Goal: Communication & Community: Ask a question

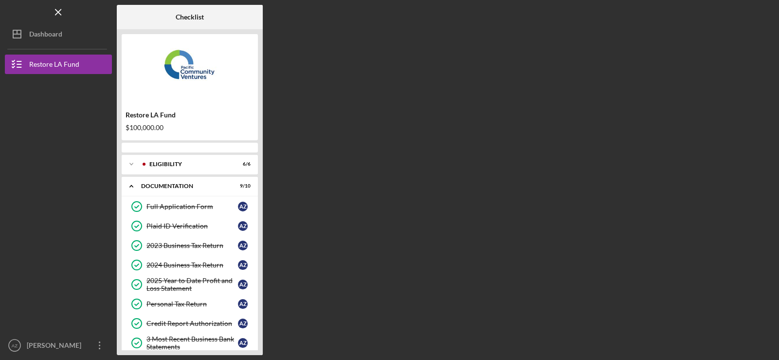
scroll to position [93, 0]
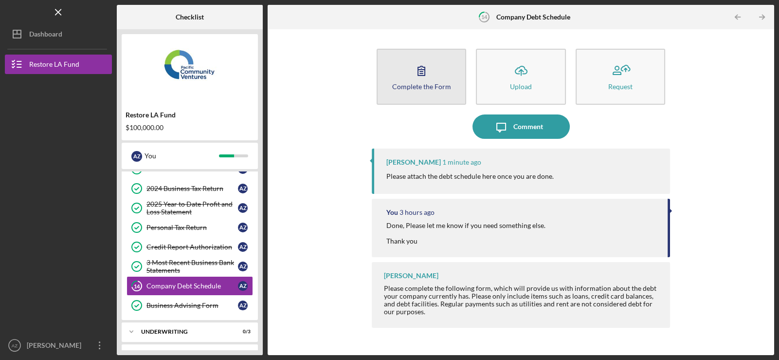
click at [438, 86] on div "Complete the Form" at bounding box center [421, 86] width 59 height 7
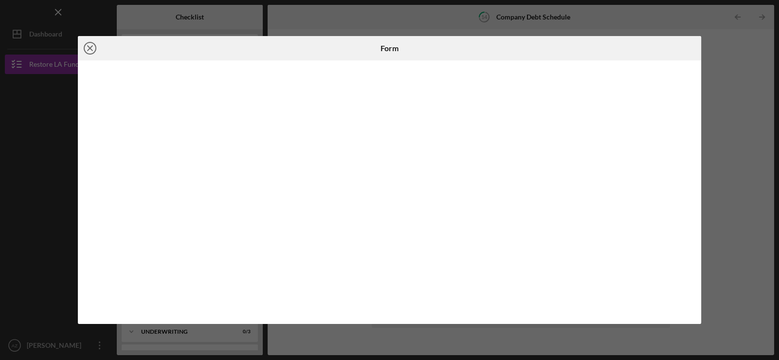
click at [89, 47] on icon "Icon/Close" at bounding box center [90, 48] width 24 height 24
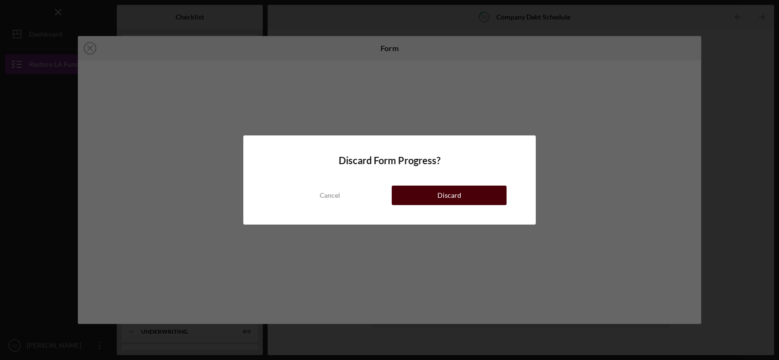
click at [446, 189] on div "Discard" at bounding box center [450, 194] width 24 height 19
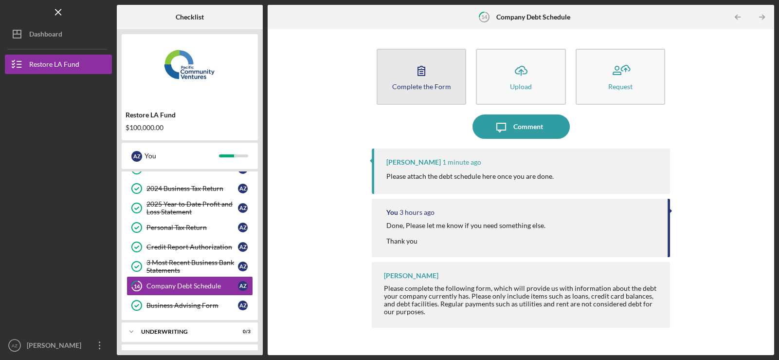
click at [431, 68] on icon "button" at bounding box center [421, 70] width 24 height 24
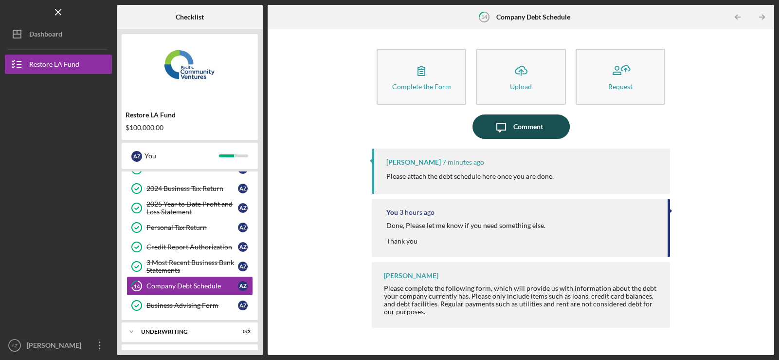
click at [521, 129] on div "Comment" at bounding box center [529, 126] width 30 height 24
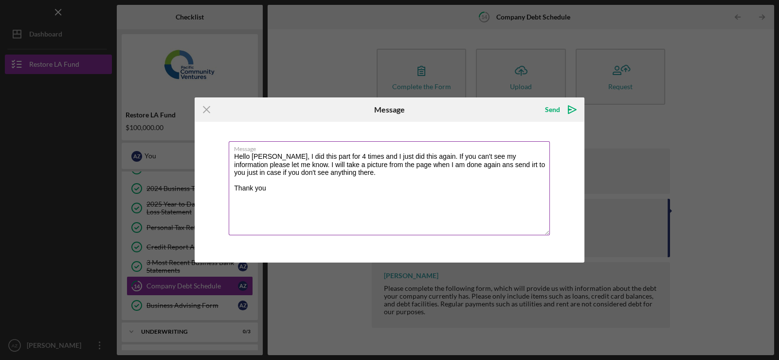
click at [436, 169] on textarea "Hello [PERSON_NAME], I did this part for 4 times and I just did this again. If …" at bounding box center [389, 188] width 321 height 94
click at [445, 185] on textarea "Hello [PERSON_NAME], I did this part for 4 times and I just did this again. If …" at bounding box center [389, 188] width 321 height 94
click at [447, 166] on textarea "Hello [PERSON_NAME], I did this part for 4 times and I just did this again. If …" at bounding box center [389, 188] width 321 height 94
click at [471, 165] on textarea "Hello [PERSON_NAME], I did this part for 4 times and I just did this again. If …" at bounding box center [389, 188] width 321 height 94
type textarea "Hello [PERSON_NAME], I did this part for 4 times and I just did this again. If …"
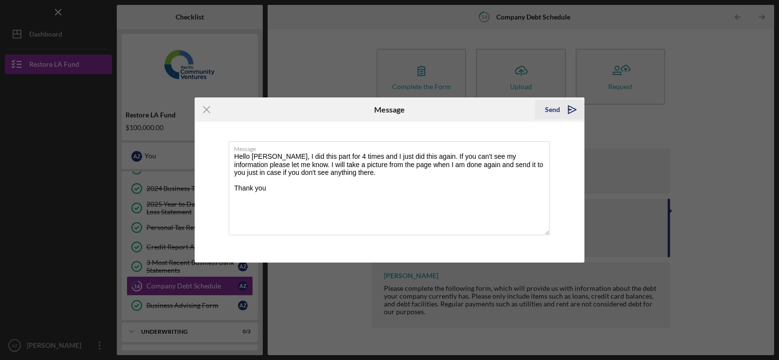
click at [570, 111] on icon "Icon/icon-invite-send" at bounding box center [572, 109] width 24 height 24
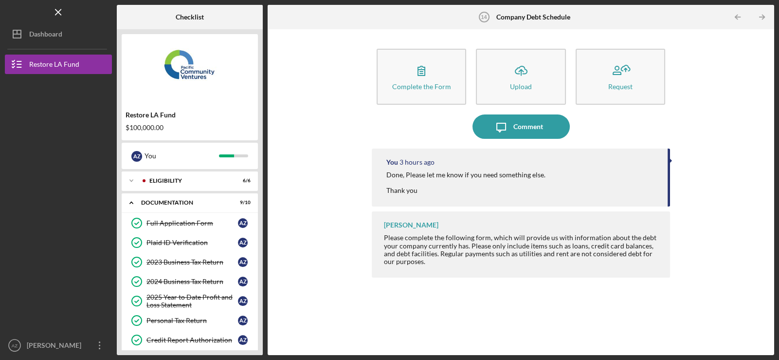
scroll to position [50, 0]
